Goal: Task Accomplishment & Management: Manage account settings

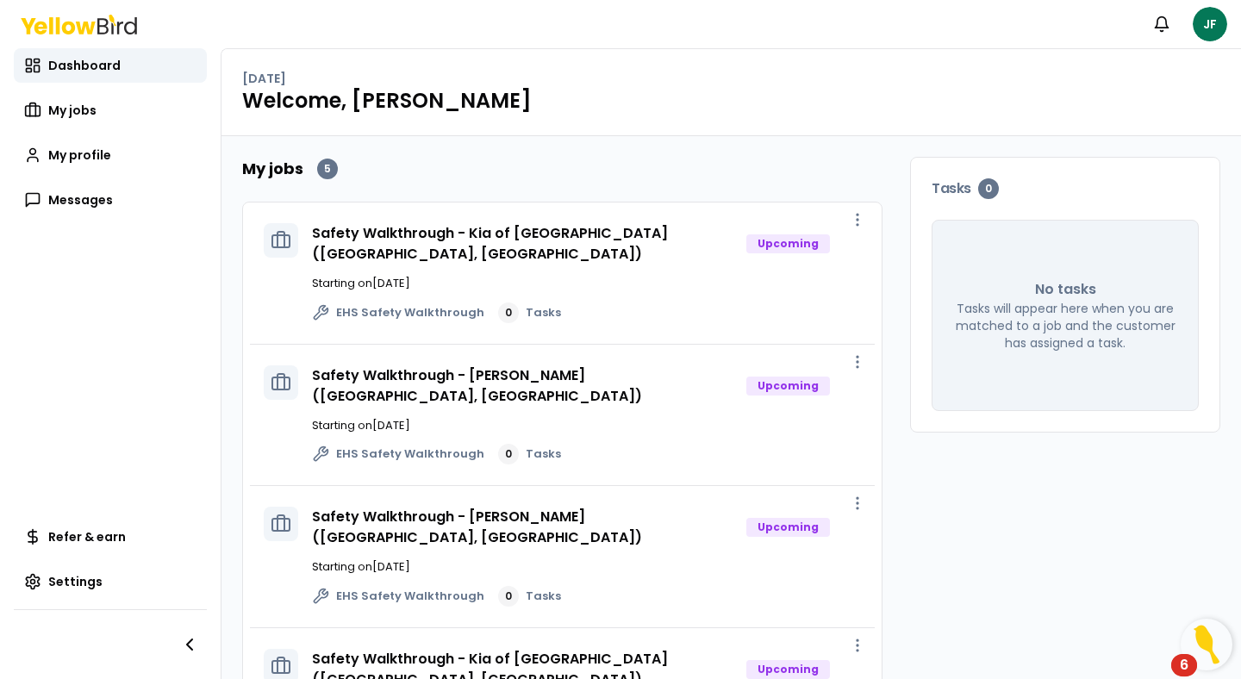
click at [134, 22] on icon at bounding box center [130, 25] width 13 height 17
click at [71, 120] on link "My jobs" at bounding box center [110, 110] width 193 height 34
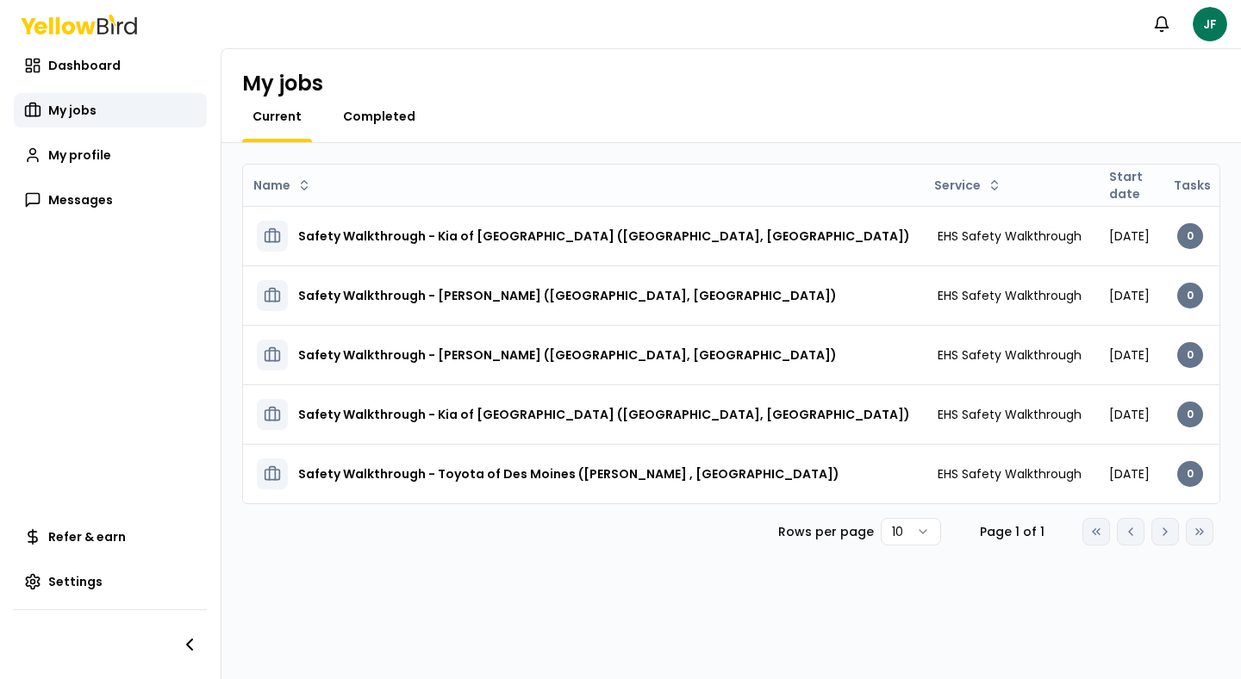
click at [384, 122] on span "Completed" at bounding box center [379, 116] width 72 height 17
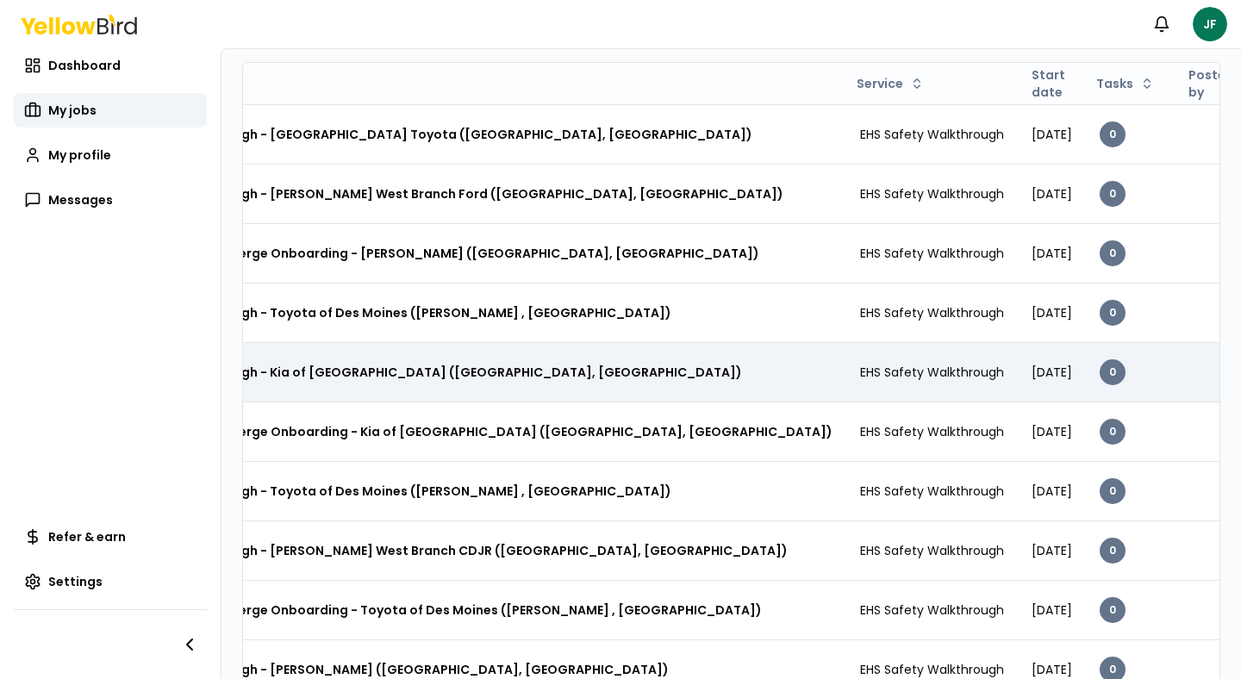
scroll to position [106, 0]
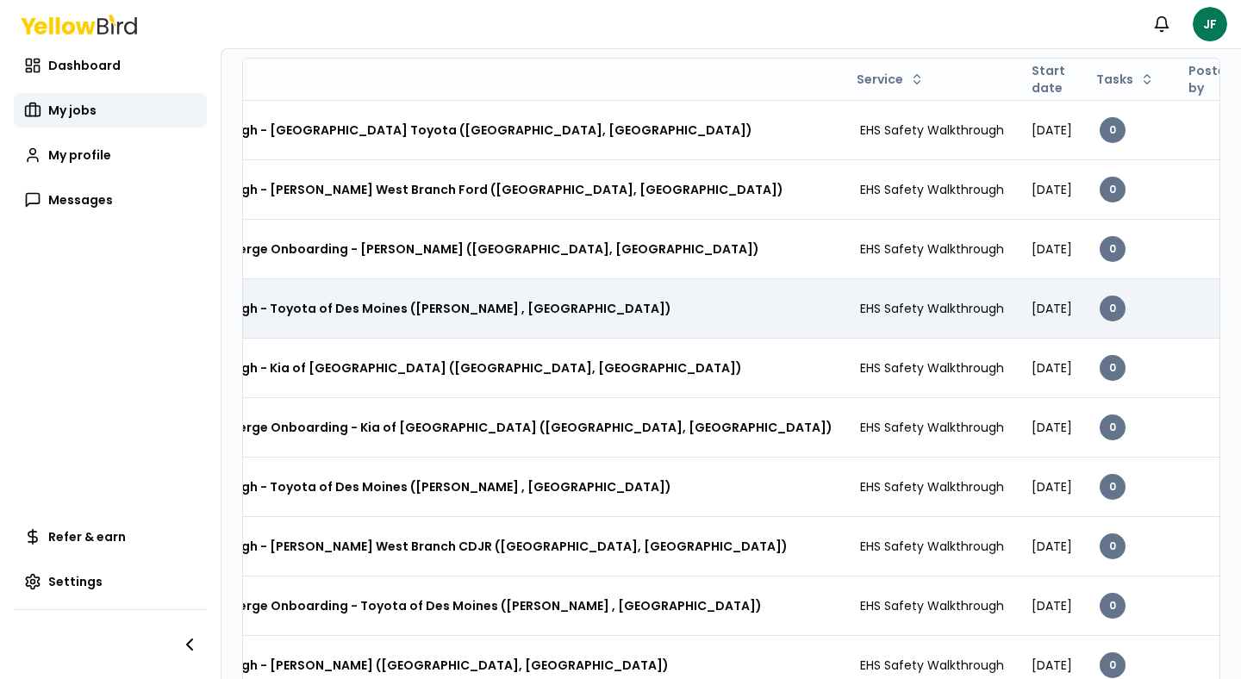
click at [507, 297] on div "Safety Walkthrough - Toyota of Des Moines ([PERSON_NAME] , [GEOGRAPHIC_DATA])" at bounding box center [461, 308] width 744 height 31
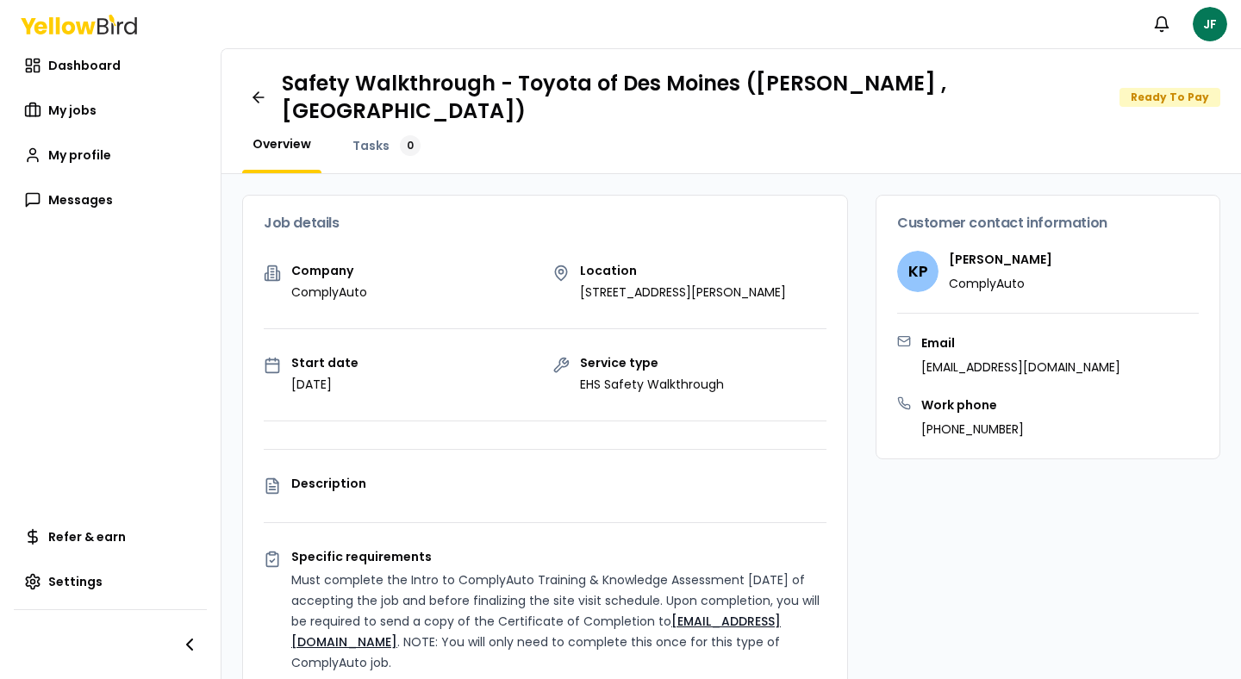
click at [121, 137] on div "Dashboard My jobs My profile Messages" at bounding box center [110, 132] width 193 height 169
click at [103, 110] on link "My jobs" at bounding box center [110, 110] width 193 height 34
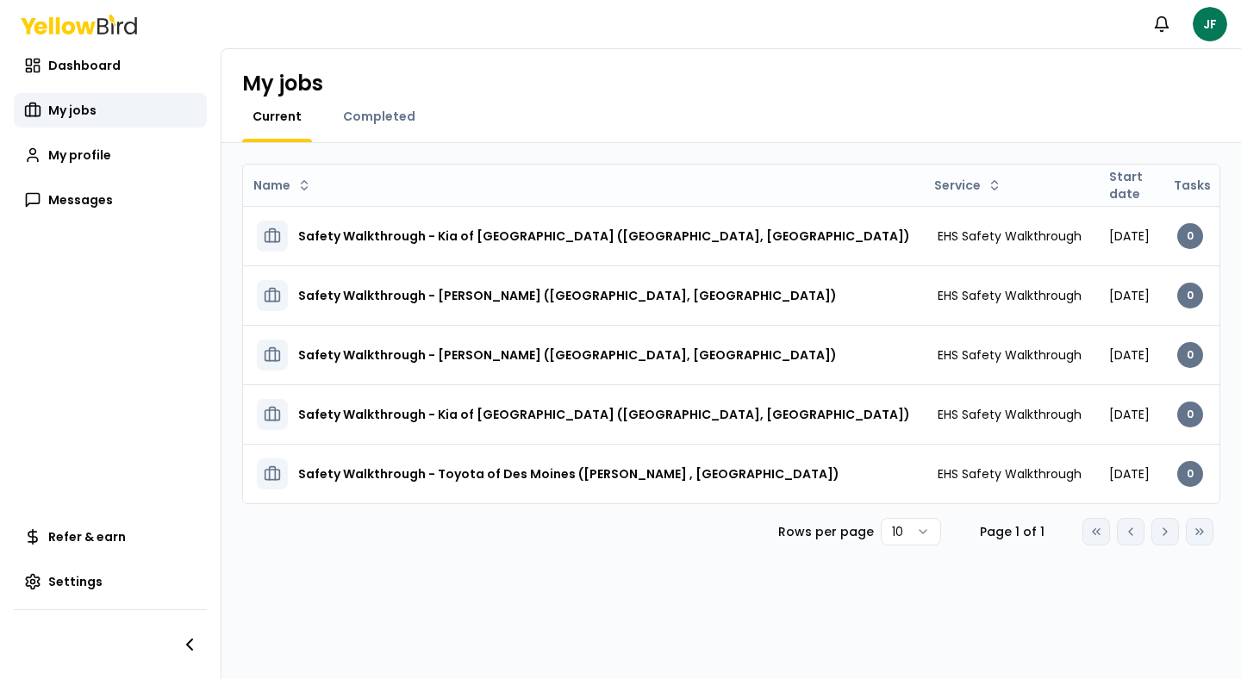
click at [112, 18] on icon at bounding box center [113, 19] width 8 height 11
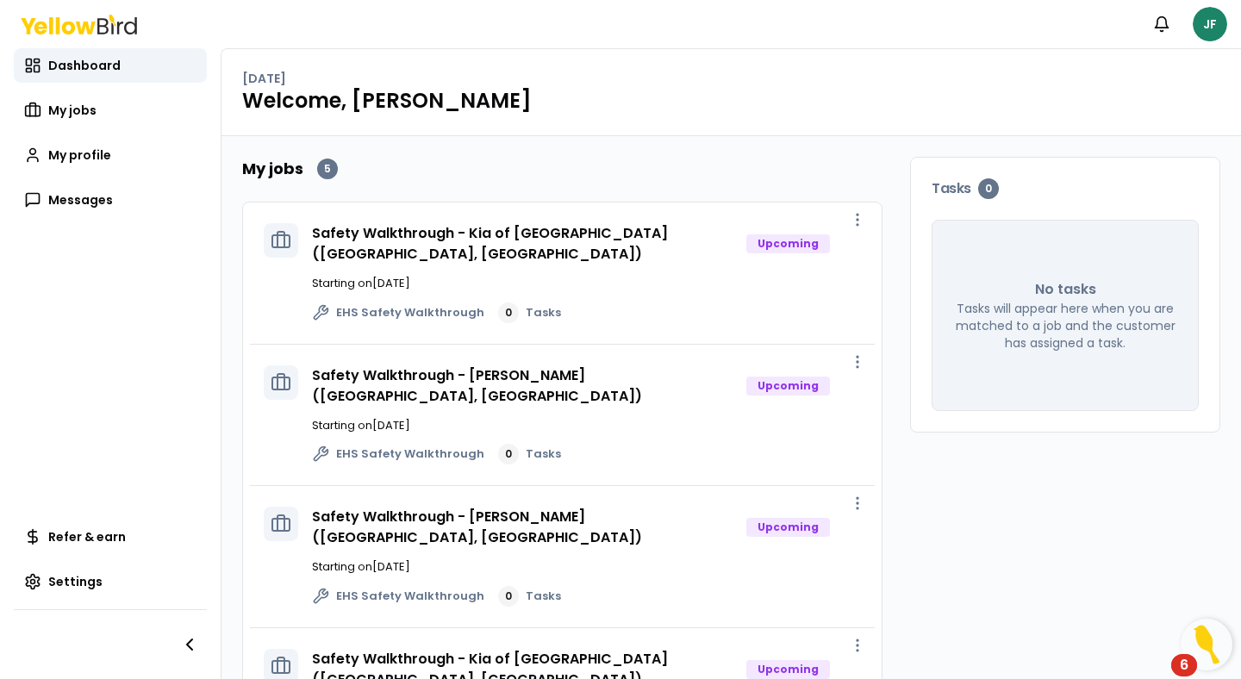
click at [1220, 31] on html "Notifications JF Dashboard My jobs My profile Messages Refer & earn Settings Fr…" at bounding box center [620, 339] width 1241 height 679
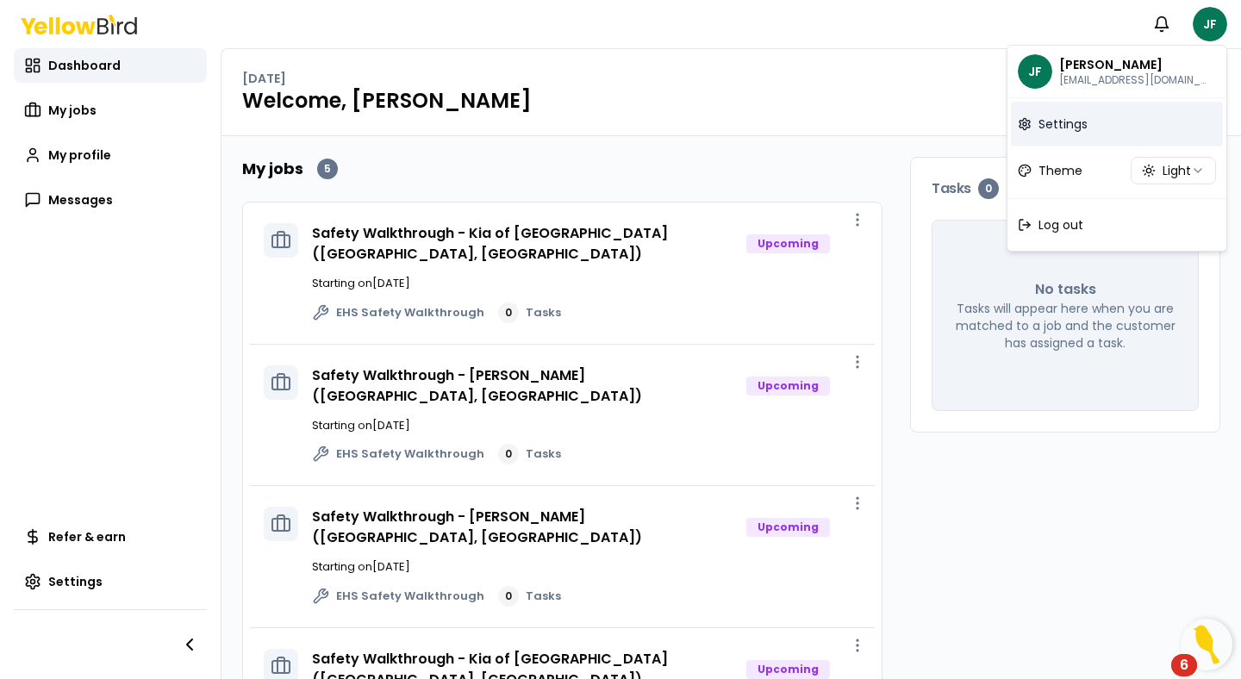
click at [1072, 127] on span "Settings" at bounding box center [1063, 124] width 49 height 17
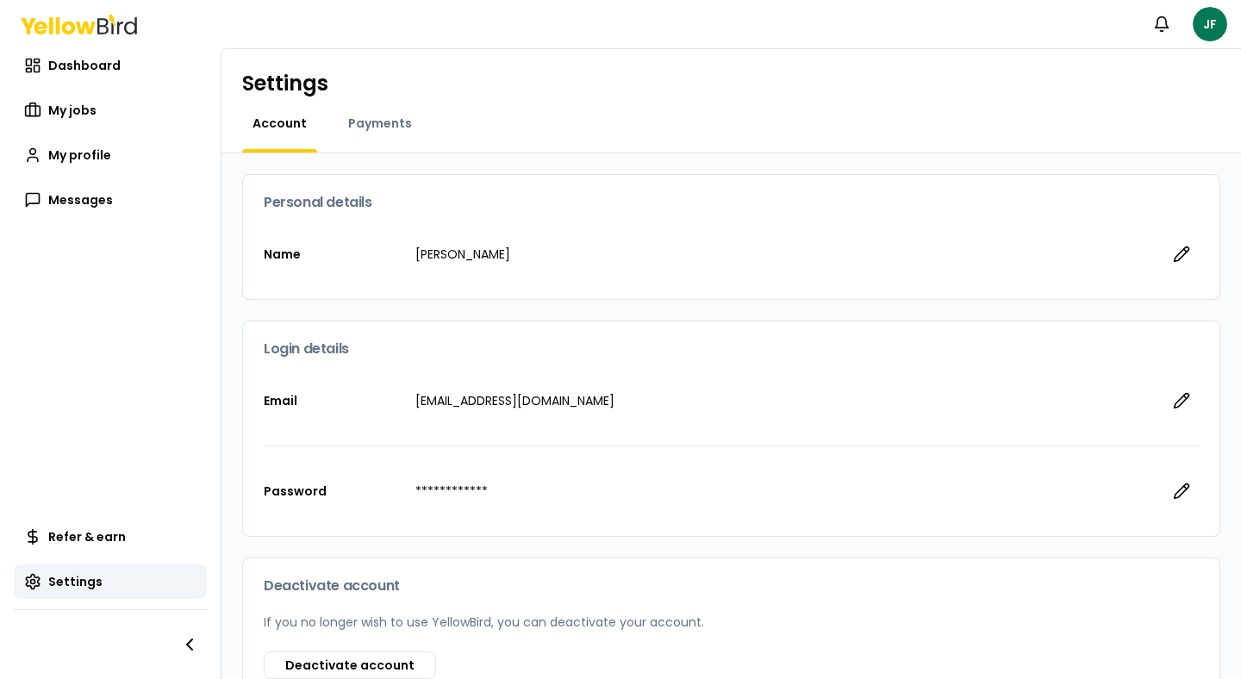
click at [367, 140] on div "Payments" at bounding box center [380, 134] width 84 height 38
click at [382, 122] on span "Payments" at bounding box center [380, 123] width 64 height 17
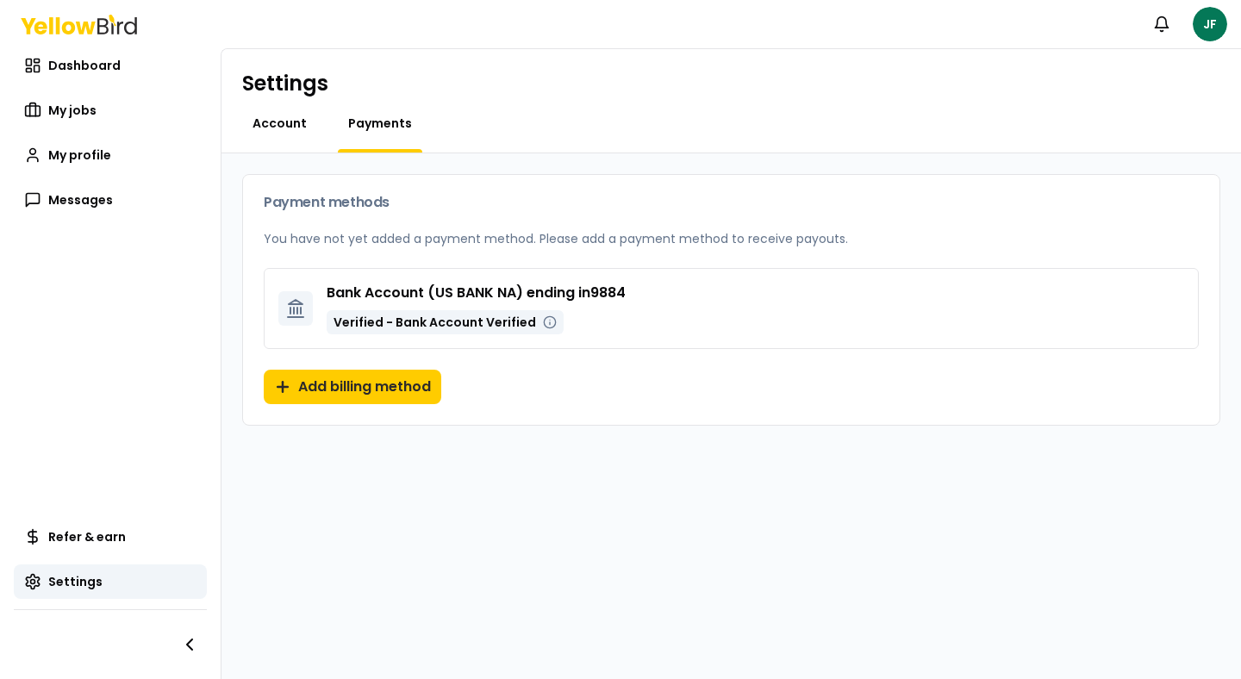
click at [278, 121] on span "Account" at bounding box center [280, 123] width 54 height 17
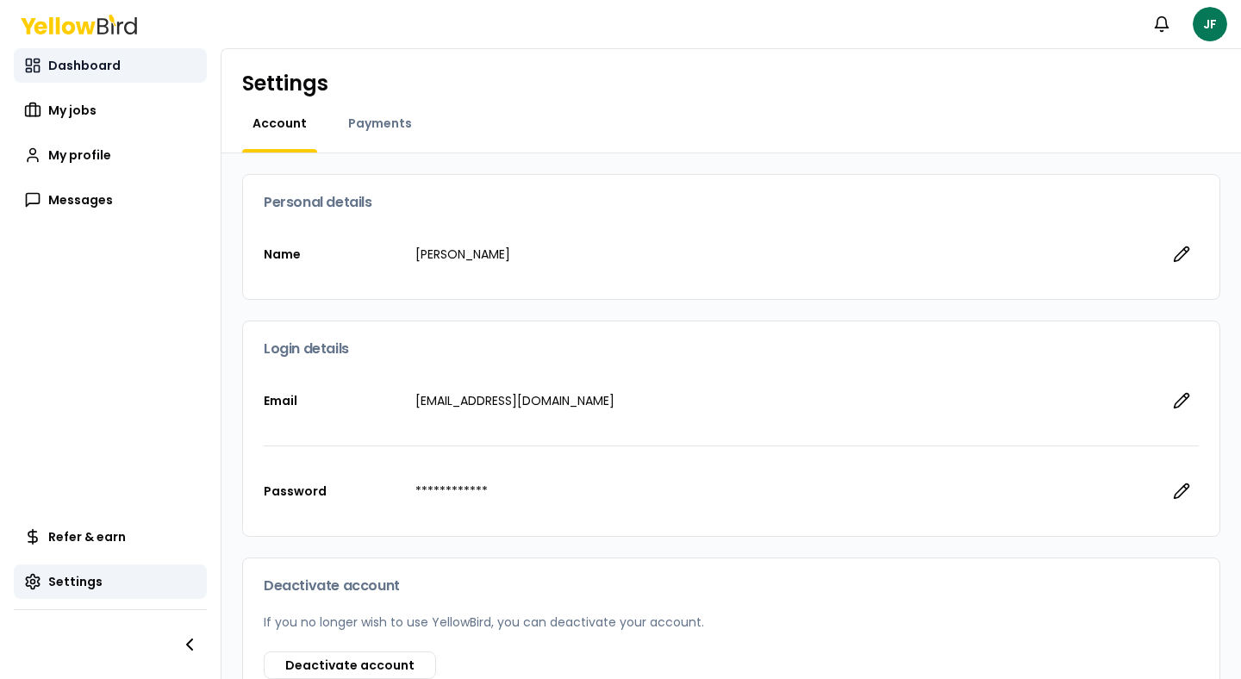
click at [123, 54] on link "Dashboard" at bounding box center [110, 65] width 193 height 34
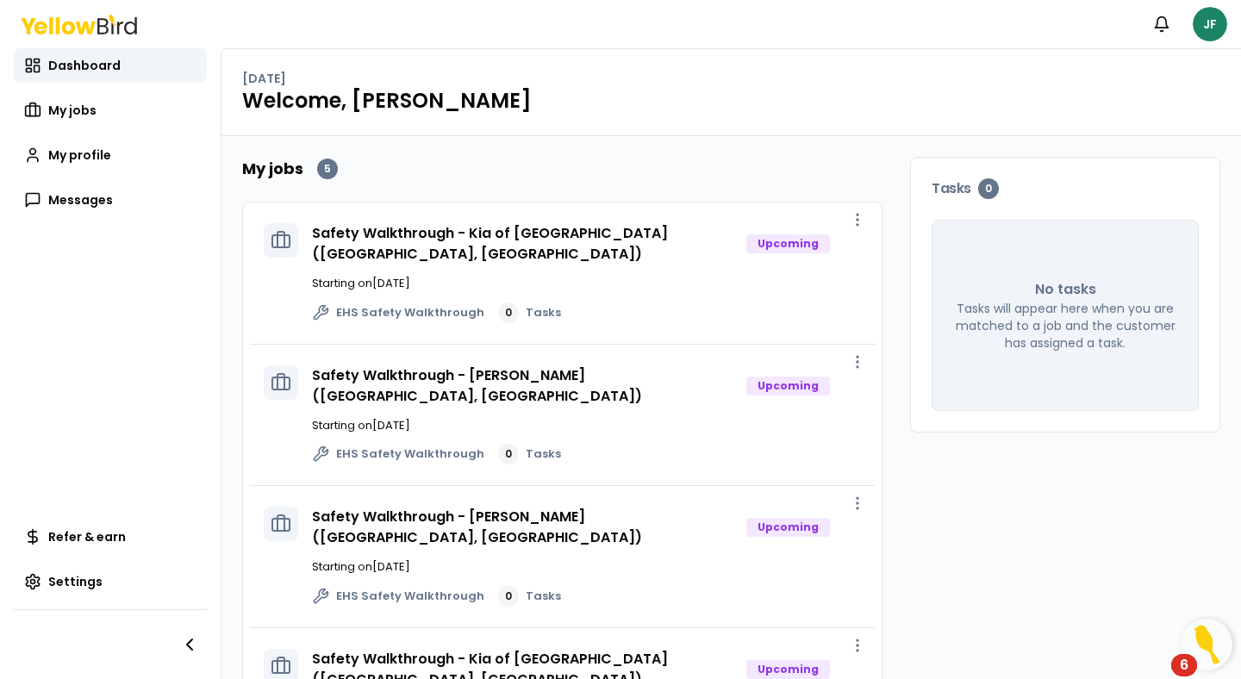
click at [1217, 11] on html "Notifications JF Dashboard My jobs My profile Messages Refer & earn Settings Fr…" at bounding box center [620, 339] width 1241 height 679
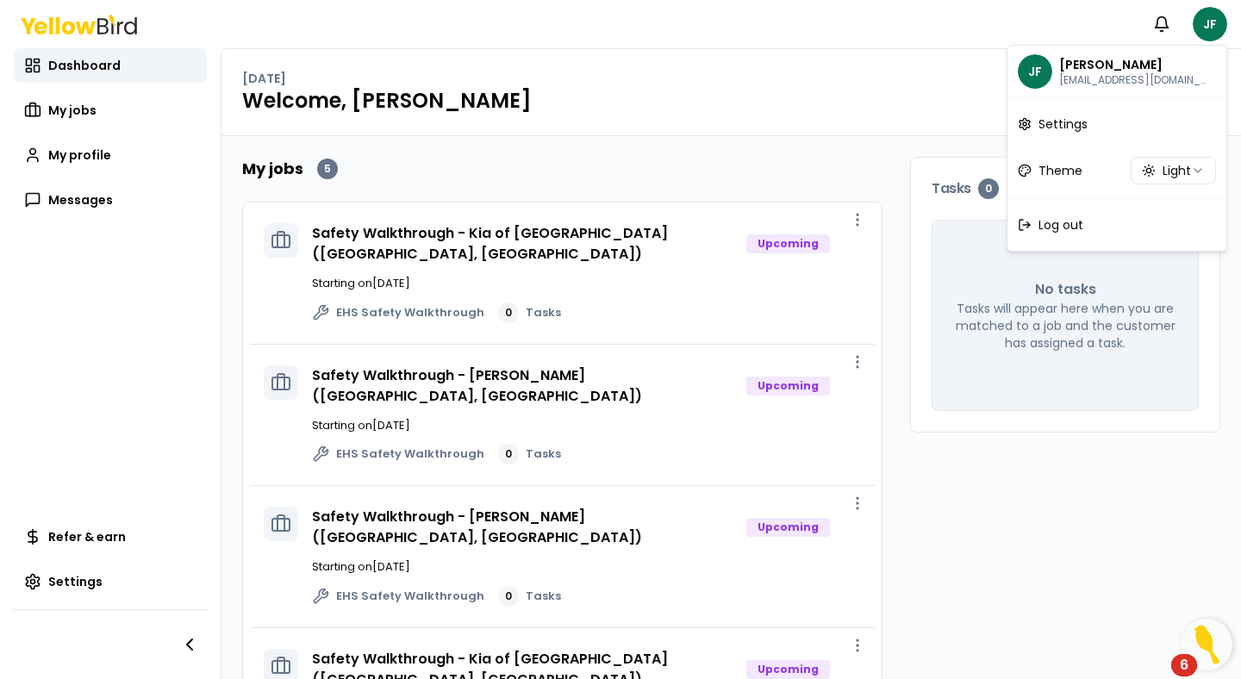
click at [1122, 88] on div "JF Jared Fink jared745@gmail.com" at bounding box center [1117, 71] width 212 height 45
click at [1118, 70] on p "Jared Fink" at bounding box center [1135, 64] width 152 height 17
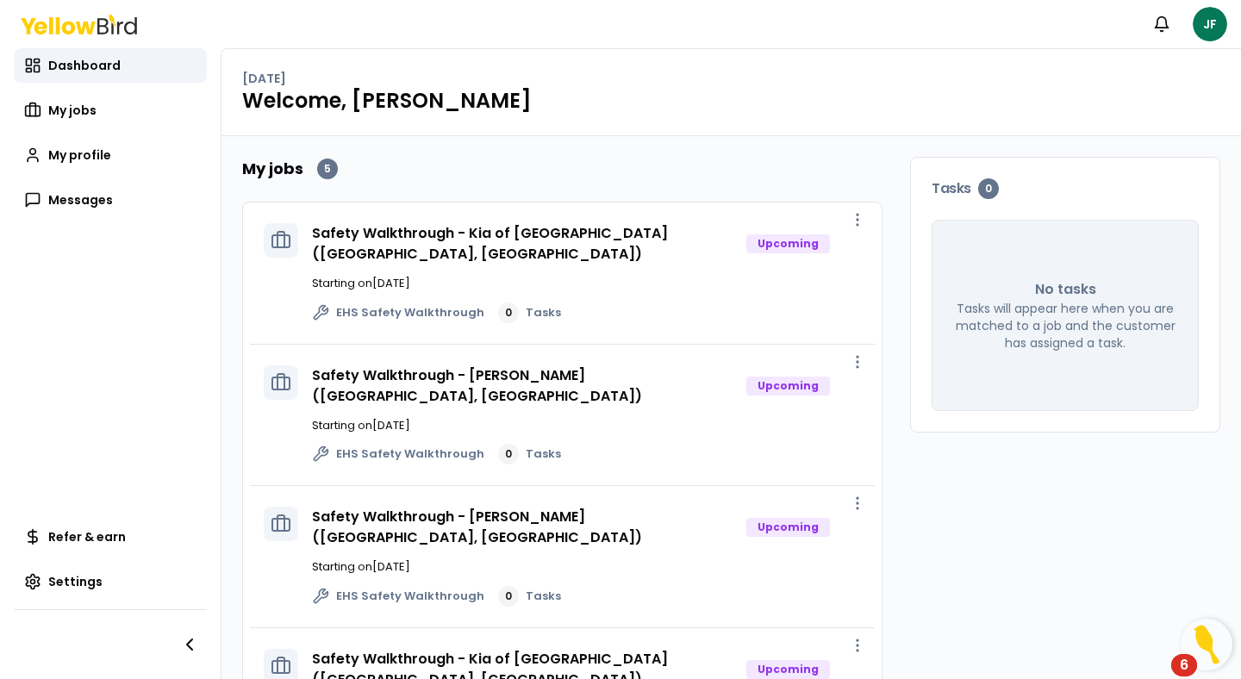
click at [118, 157] on html "Notifications JF Dashboard My jobs My profile Messages Refer & earn Settings Fr…" at bounding box center [620, 339] width 1241 height 679
click at [103, 157] on span "My profile" at bounding box center [79, 155] width 63 height 17
click at [125, 119] on link "My jobs" at bounding box center [110, 110] width 193 height 34
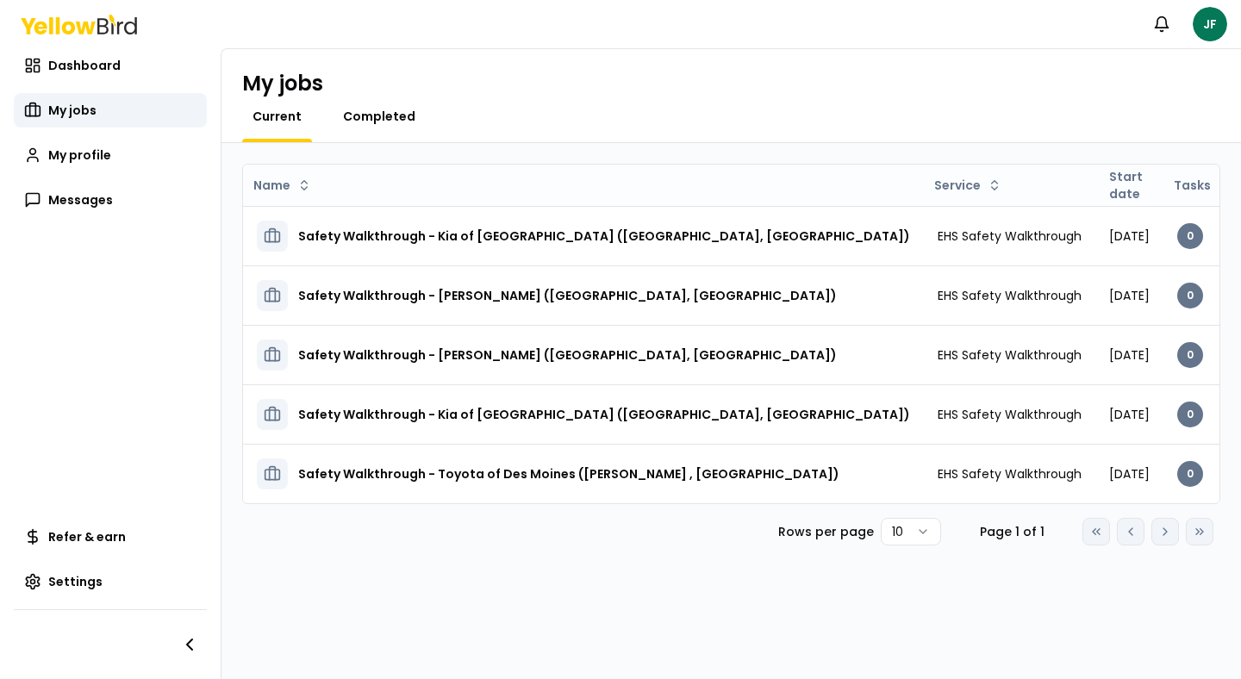
click at [379, 119] on span "Completed" at bounding box center [379, 116] width 72 height 17
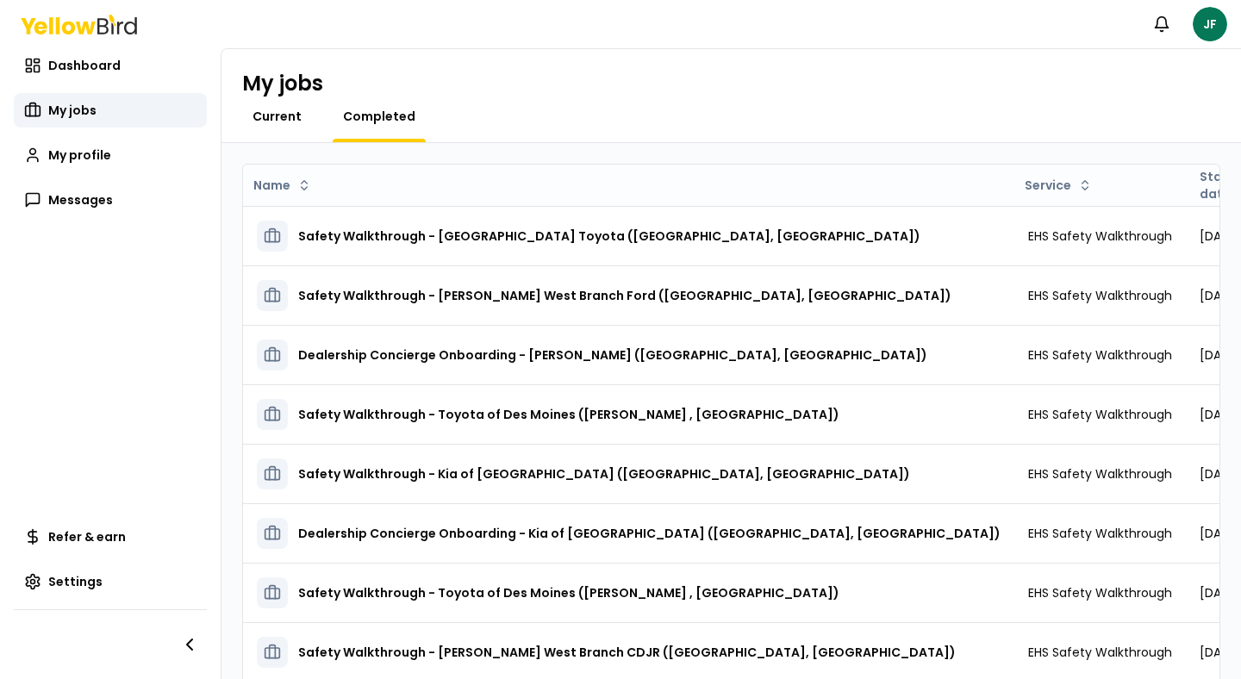
click at [286, 111] on span "Current" at bounding box center [277, 116] width 49 height 17
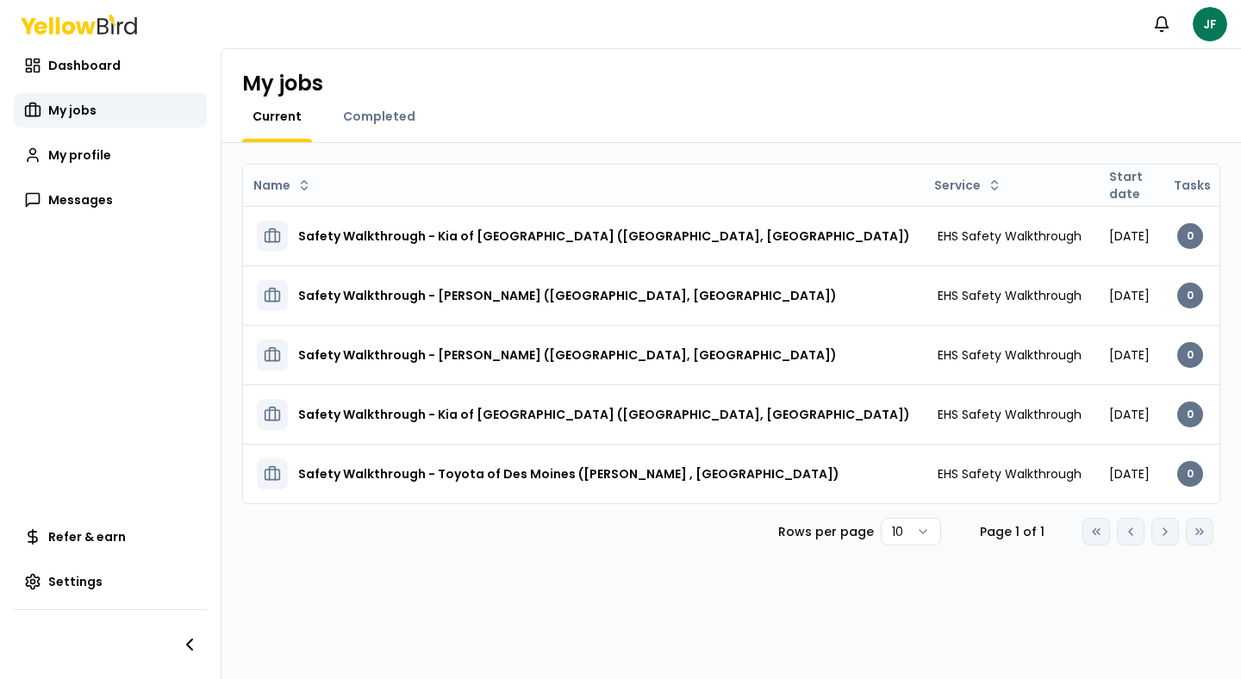
click at [435, 550] on div "Name Service Start date Tasks Posted by Status Safety Walkthrough - Kia of [GEO…" at bounding box center [732, 411] width 1020 height 536
click at [371, 128] on div "Completed" at bounding box center [379, 125] width 93 height 34
click at [374, 113] on span "Completed" at bounding box center [379, 116] width 72 height 17
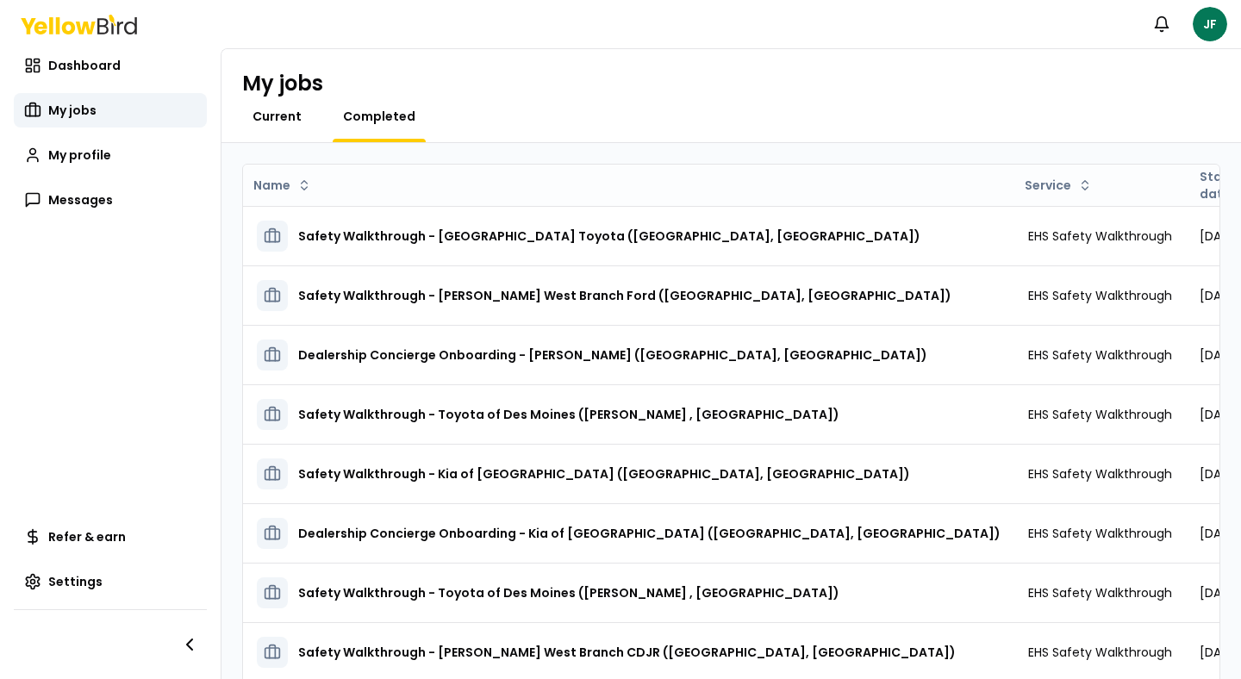
click at [253, 108] on span "Current" at bounding box center [277, 116] width 49 height 17
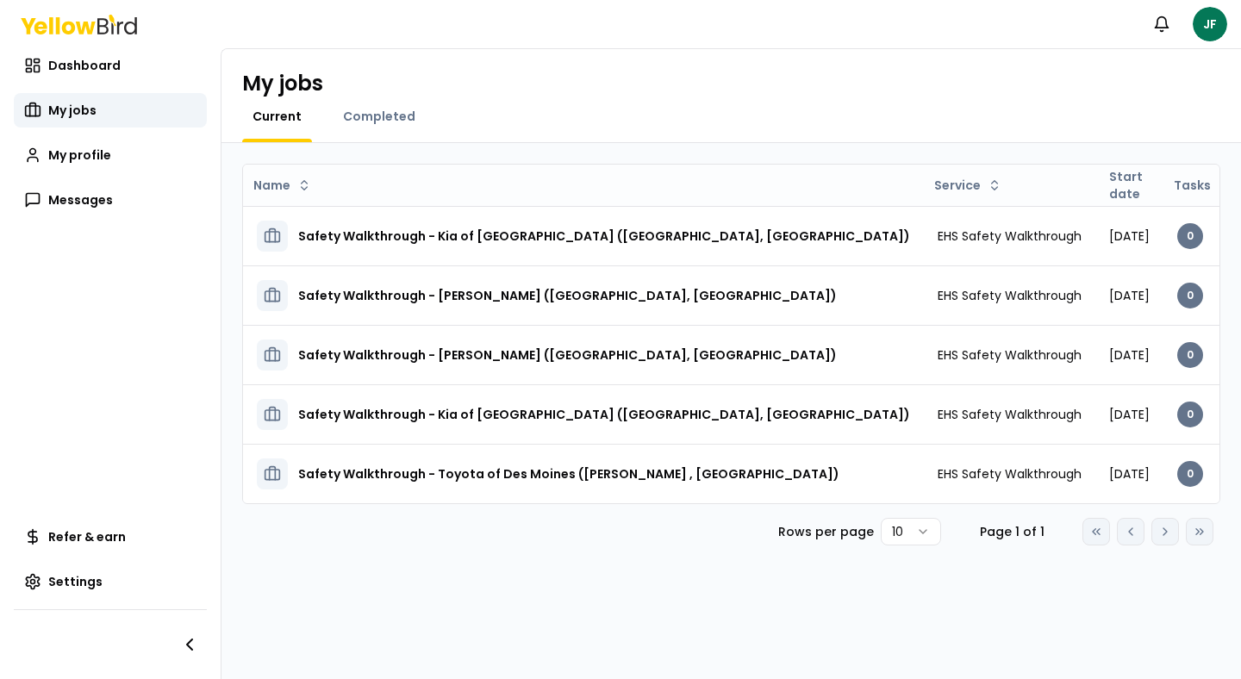
click at [388, 98] on div "My jobs Current Completed" at bounding box center [732, 96] width 1020 height 94
click at [387, 110] on span "Completed" at bounding box center [379, 116] width 72 height 17
